Goal: Information Seeking & Learning: Learn about a topic

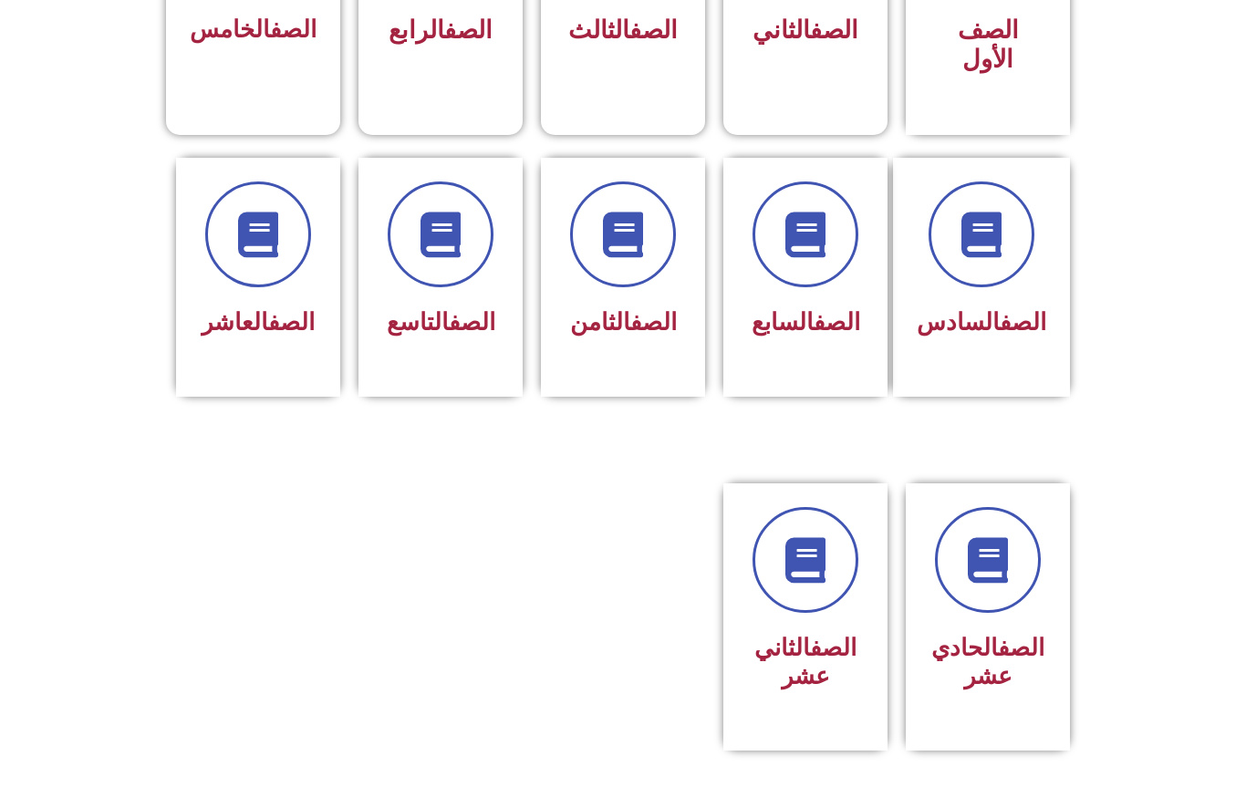
scroll to position [601, 0]
click at [628, 238] on icon at bounding box center [623, 235] width 46 height 46
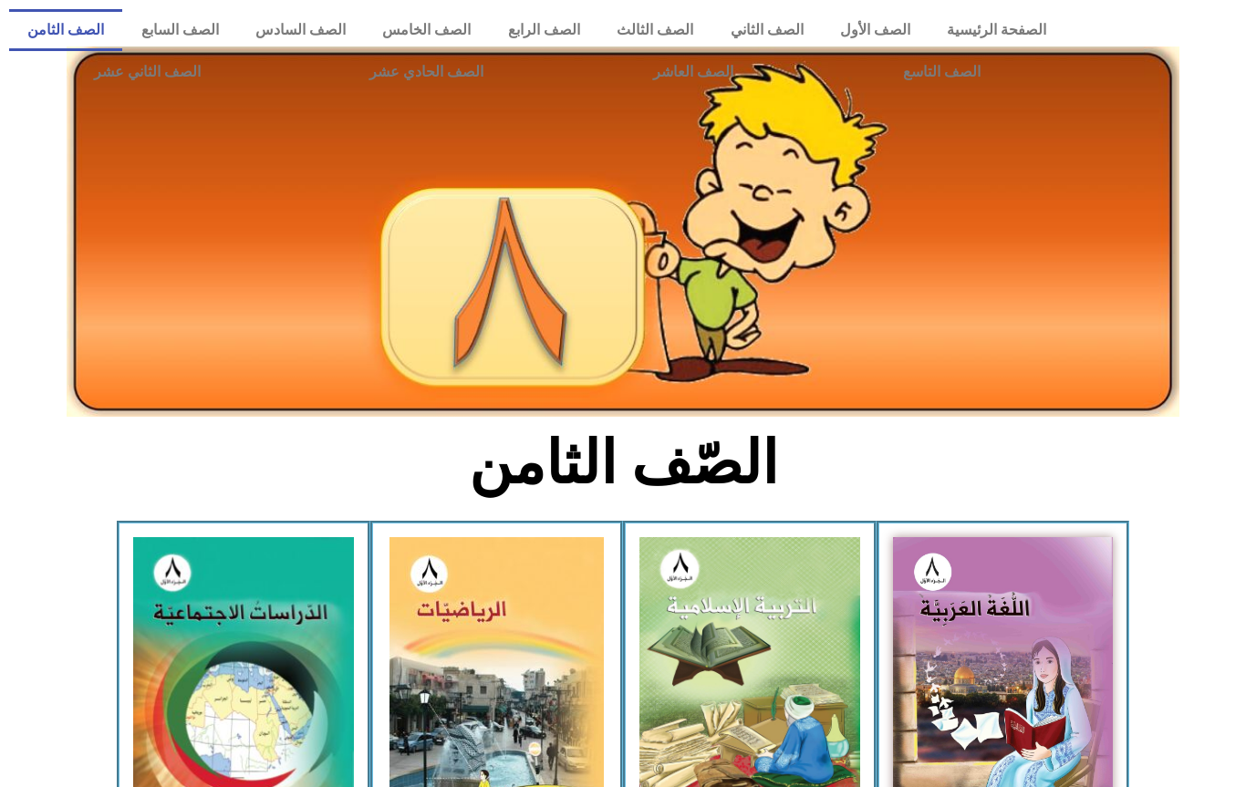
click at [284, 630] on img at bounding box center [243, 672] width 221 height 271
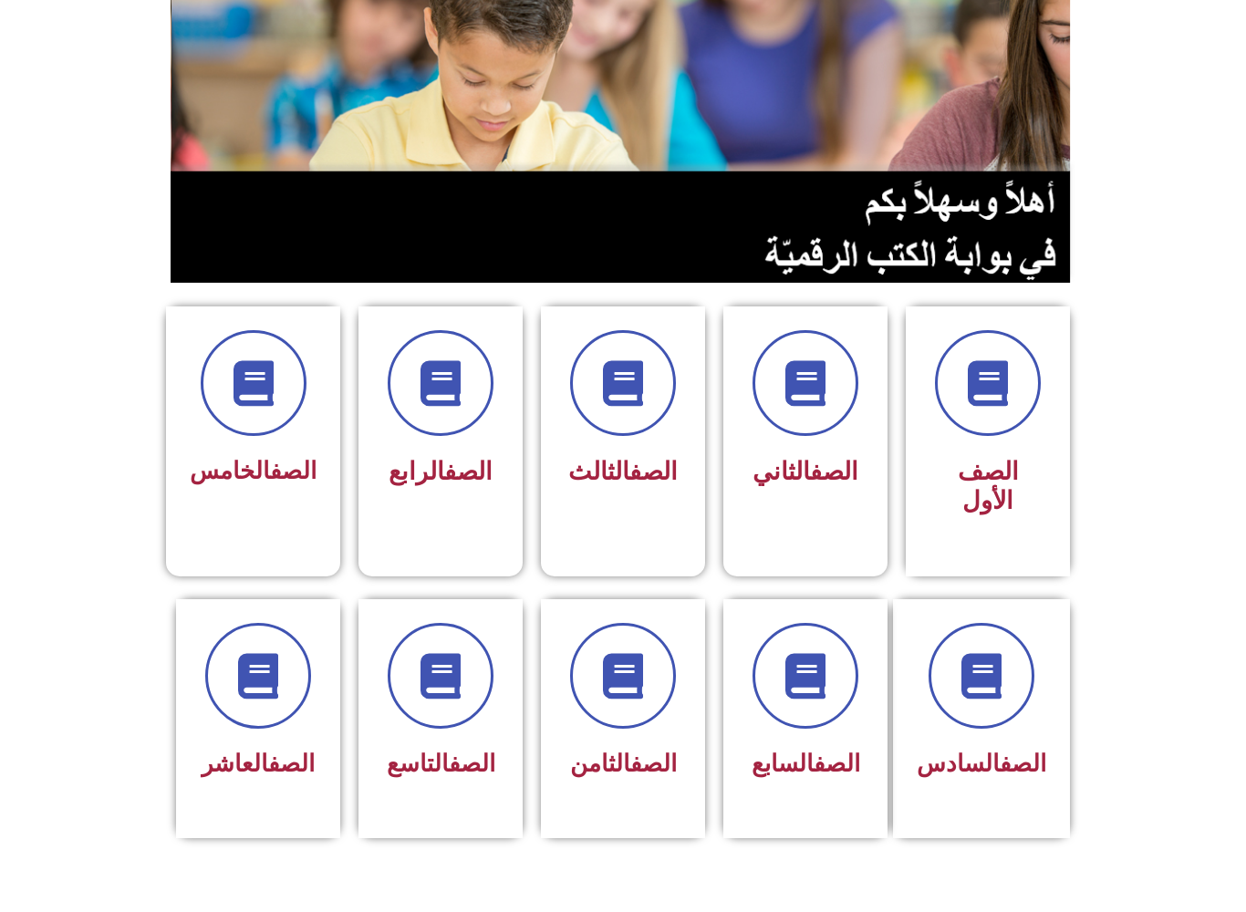
scroll to position [241, 0]
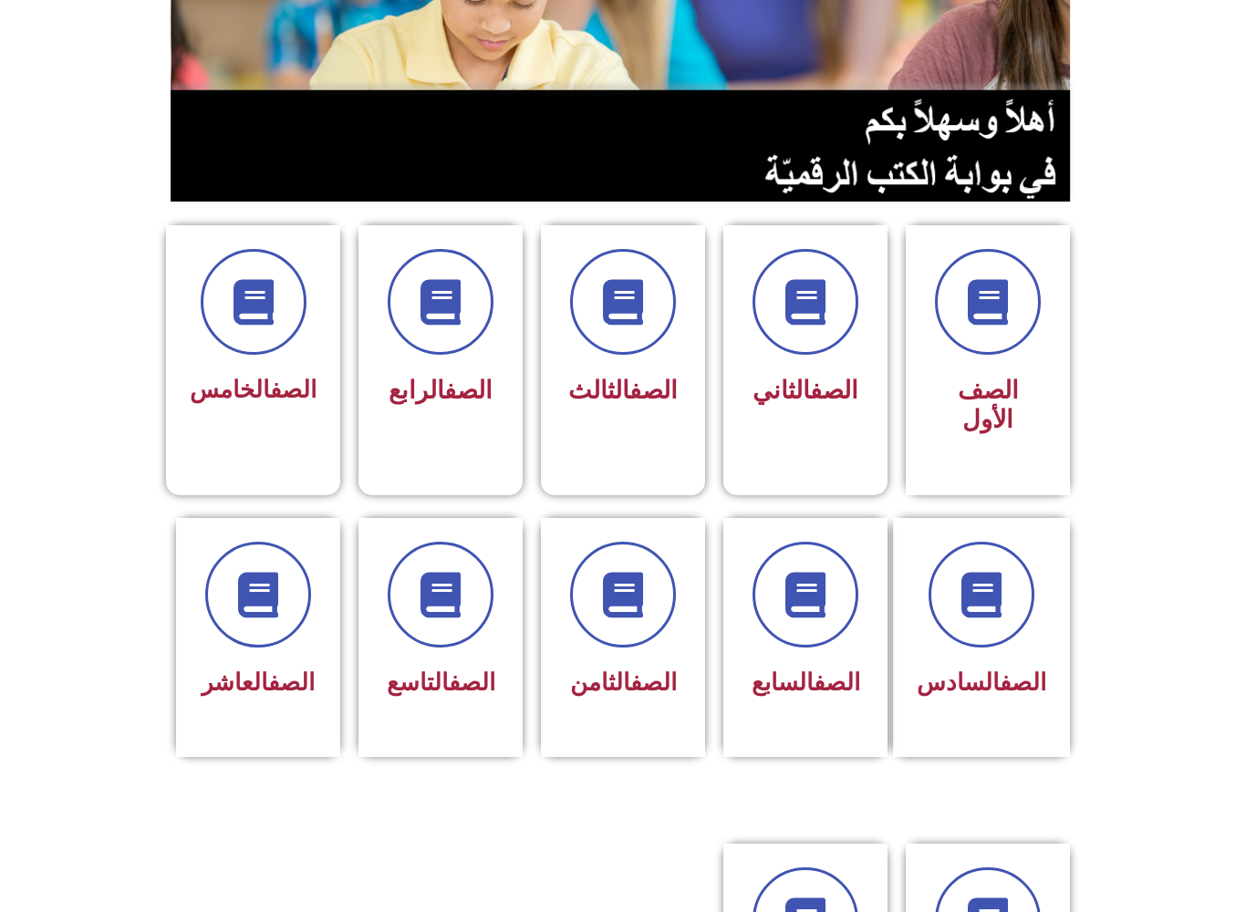
click at [627, 591] on icon at bounding box center [623, 595] width 46 height 46
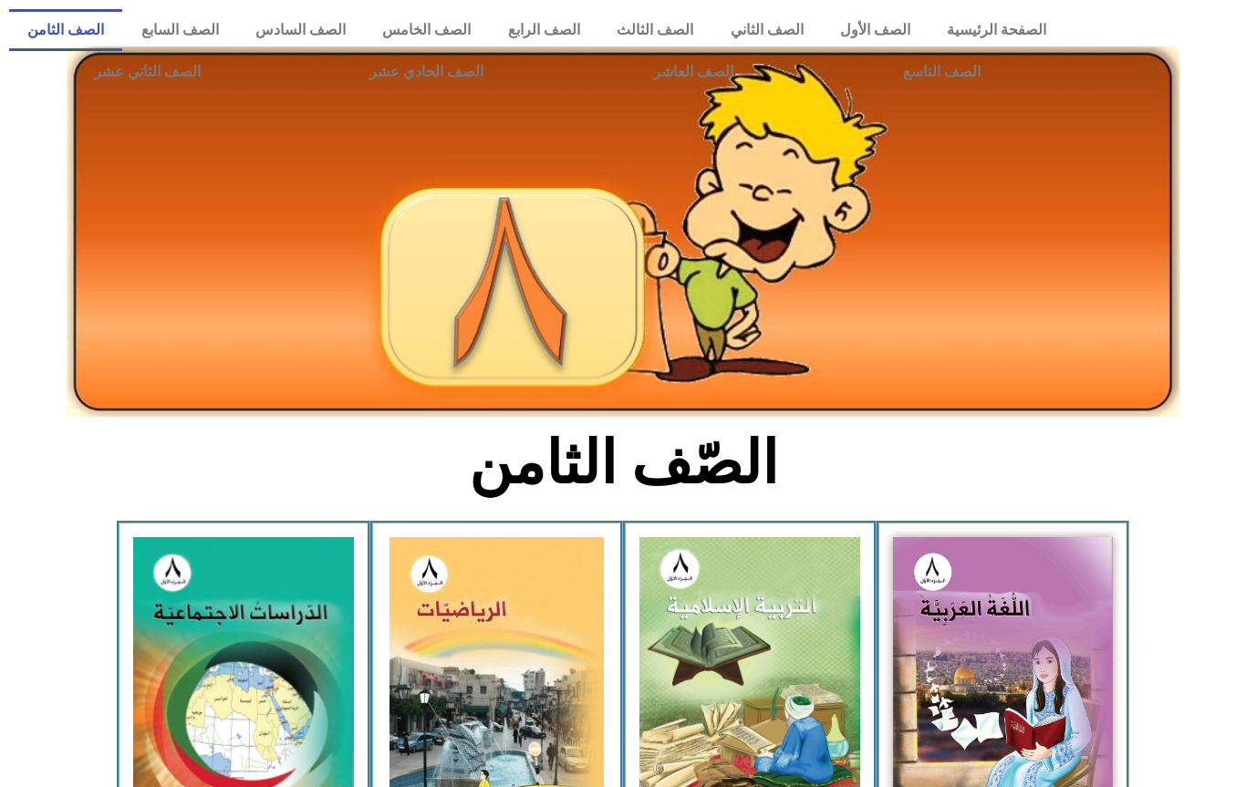
click at [282, 672] on img at bounding box center [243, 672] width 221 height 271
